Goal: Check status

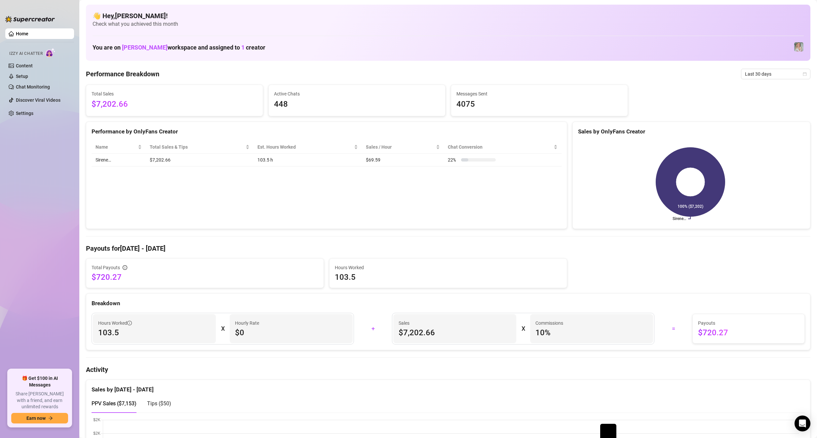
click at [752, 73] on span "Last 30 days" at bounding box center [775, 74] width 61 height 10
click at [747, 119] on div "Last 90 days" at bounding box center [769, 118] width 59 height 7
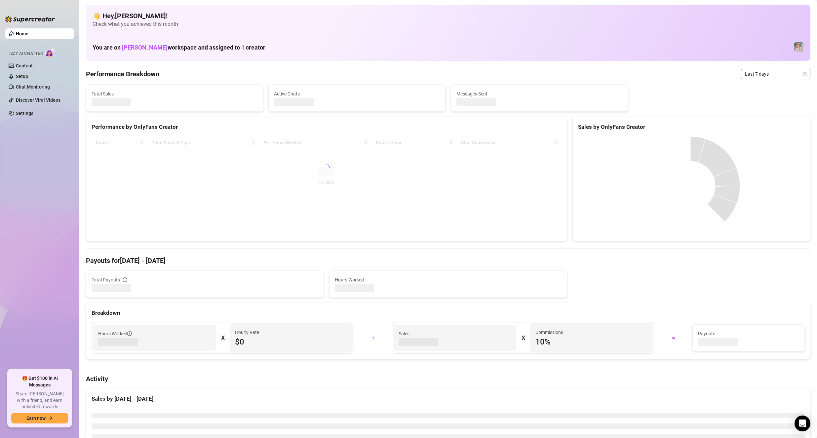
click at [775, 74] on span "Last 7 days" at bounding box center [775, 74] width 61 height 10
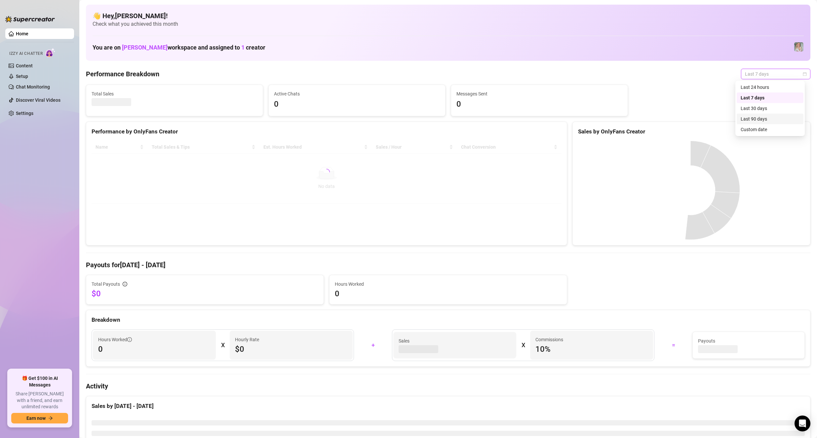
click at [757, 117] on div "Last 90 days" at bounding box center [769, 118] width 59 height 7
